Goal: Transaction & Acquisition: Purchase product/service

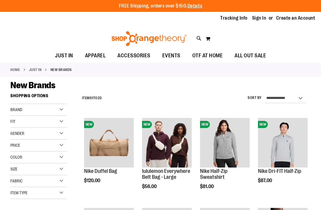
click at [261, 19] on link "Sign In" at bounding box center [259, 18] width 14 height 7
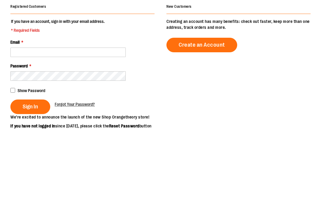
scroll to position [81, 0]
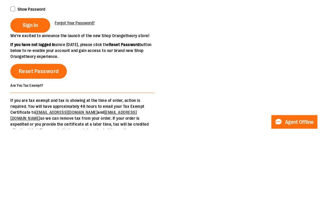
type input "**********"
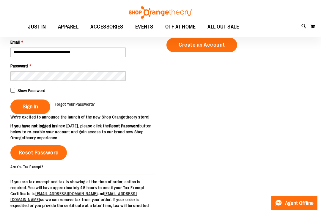
click at [36, 107] on span "Sign In" at bounding box center [30, 106] width 15 height 7
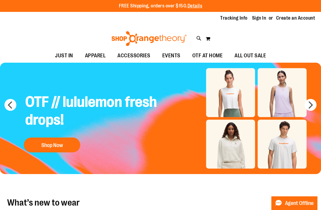
click at [263, 18] on link "Sign In" at bounding box center [259, 18] width 14 height 7
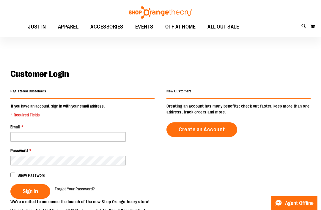
scroll to position [81, 0]
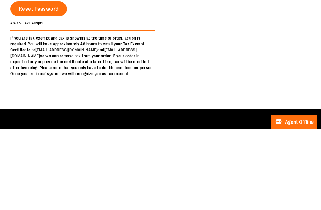
type input "**********"
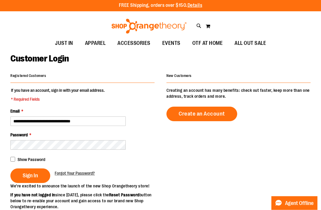
scroll to position [0, 0]
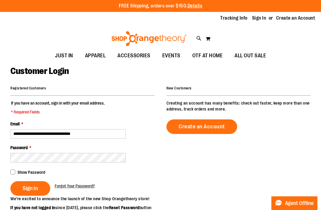
click at [27, 187] on span "Sign In" at bounding box center [30, 188] width 15 height 7
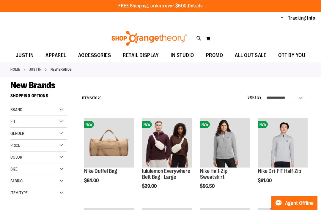
click at [208, 40] on button "My Cart" at bounding box center [207, 39] width 5 height 10
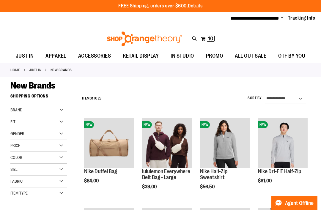
click at [209, 37] on span "10" at bounding box center [210, 39] width 5 height 6
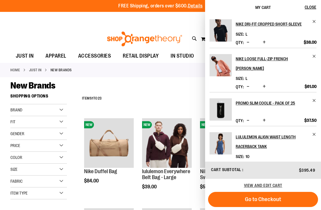
click at [315, 23] on span "Remove item" at bounding box center [314, 21] width 4 height 4
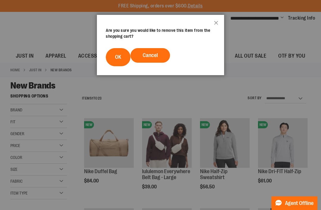
click at [122, 58] on button "OK" at bounding box center [118, 57] width 25 height 18
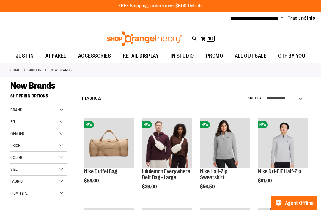
click at [211, 37] on span "10" at bounding box center [210, 39] width 5 height 6
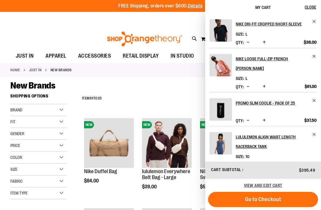
click at [313, 23] on span "Remove item" at bounding box center [314, 21] width 4 height 4
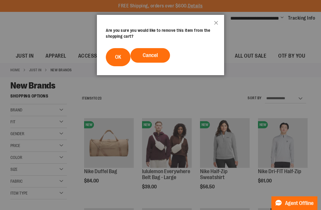
click at [119, 62] on button "OK" at bounding box center [118, 57] width 25 height 18
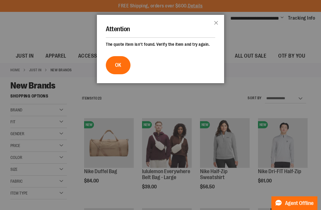
click at [123, 68] on button "OK" at bounding box center [118, 65] width 25 height 18
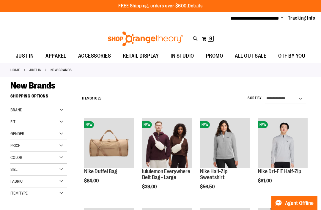
click at [212, 40] on span "9" at bounding box center [210, 39] width 3 height 6
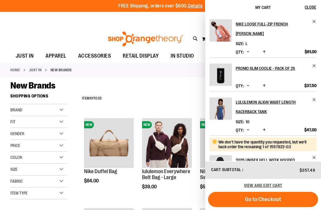
click at [315, 23] on span "Remove item" at bounding box center [314, 21] width 4 height 4
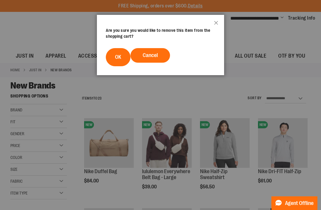
click at [121, 59] on button "OK" at bounding box center [118, 57] width 25 height 18
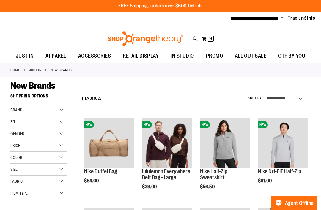
click at [208, 37] on span "9 9 items" at bounding box center [211, 39] width 6 height 6
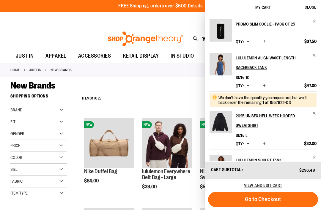
click at [314, 56] on span "Remove item" at bounding box center [314, 55] width 4 height 4
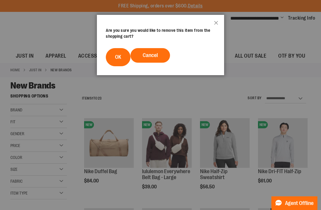
click at [122, 59] on button "OK" at bounding box center [118, 57] width 25 height 18
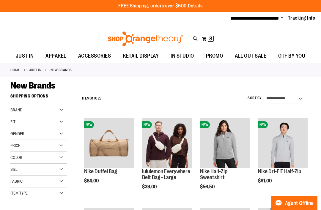
click at [210, 41] on button "My Cart 8 8 items" at bounding box center [207, 39] width 12 height 10
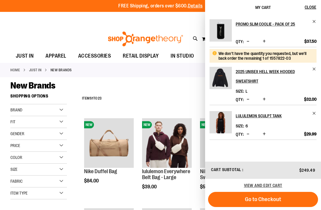
click at [306, 109] on li "lululemon Sculpt Tank Size 6 *" at bounding box center [262, 122] width 107 height 35
click at [280, 24] on h2 "Promo Slim Coolie - Pack of 25" at bounding box center [272, 24] width 73 height 10
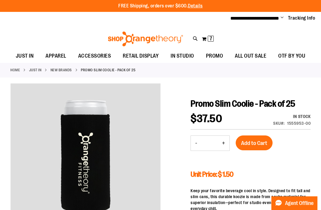
click at [210, 38] on span "7" at bounding box center [210, 39] width 3 height 6
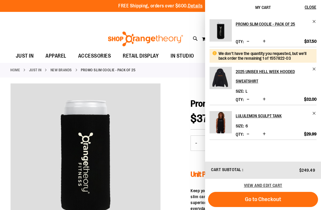
click at [280, 200] on span "Go to Checkout" at bounding box center [263, 199] width 36 height 7
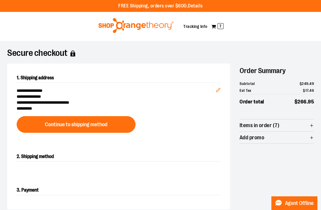
click at [113, 123] on button "Continue to shipping method" at bounding box center [76, 124] width 119 height 17
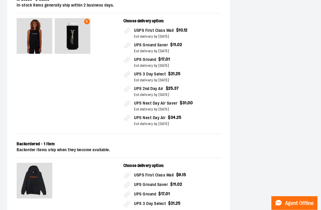
scroll to position [171, 0]
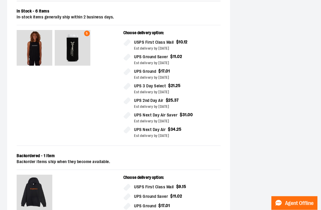
click at [220, 205] on div "UPS Ground $ 17 . 01" at bounding box center [177, 206] width 86 height 7
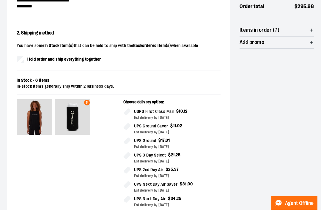
scroll to position [96, 0]
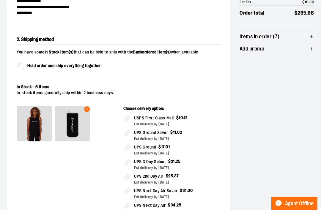
click at [228, 113] on div "2. Shipping method You have some In Stock item(s) that can be held to ship with…" at bounding box center [118, 194] width 223 height 339
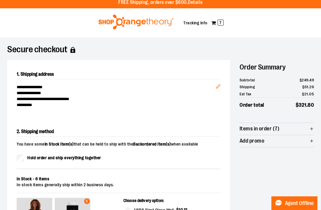
scroll to position [0, 0]
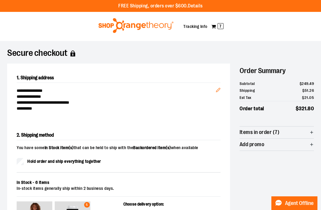
click at [219, 29] on span "7" at bounding box center [220, 26] width 6 height 6
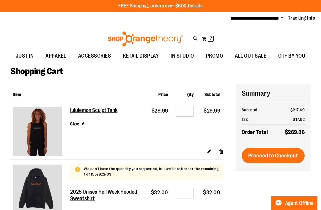
click at [220, 149] on link "Remove item" at bounding box center [221, 151] width 5 height 6
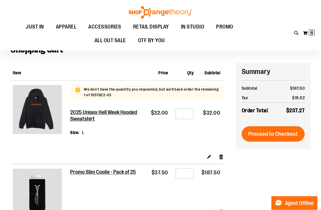
scroll to position [21, 0]
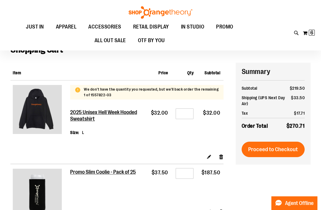
click at [282, 152] on span "Proceed to Checkout" at bounding box center [273, 149] width 50 height 7
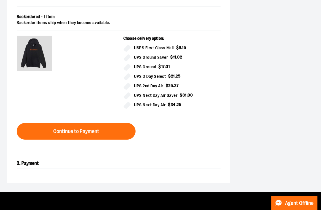
scroll to position [312, 0]
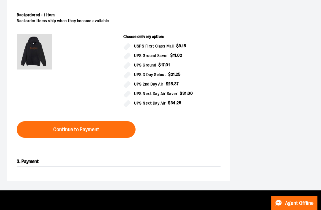
click at [108, 129] on button "Continue to Payment" at bounding box center [76, 129] width 119 height 17
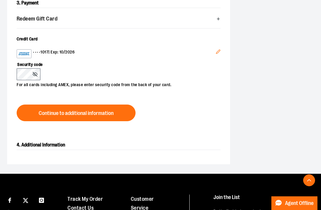
click at [217, 53] on icon "Edit" at bounding box center [218, 51] width 5 height 5
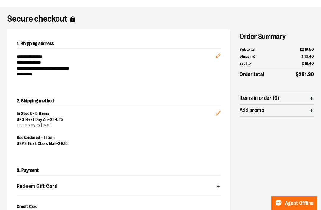
scroll to position [33, 0]
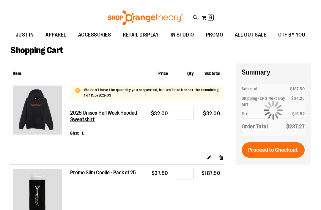
scroll to position [21, 0]
